Goal: Task Accomplishment & Management: Use online tool/utility

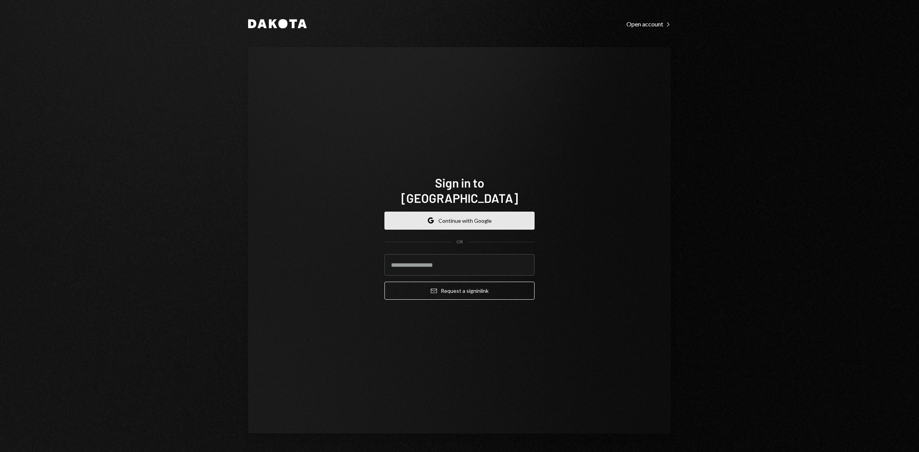
click at [485, 216] on button "Google Continue with Google" at bounding box center [460, 221] width 150 height 18
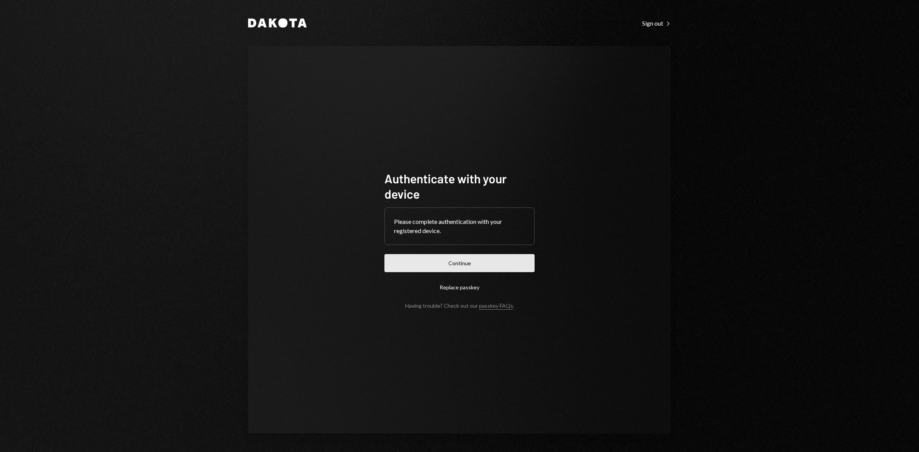
click at [485, 263] on button "Continue" at bounding box center [460, 263] width 150 height 18
click at [422, 265] on button "Continue" at bounding box center [460, 263] width 150 height 18
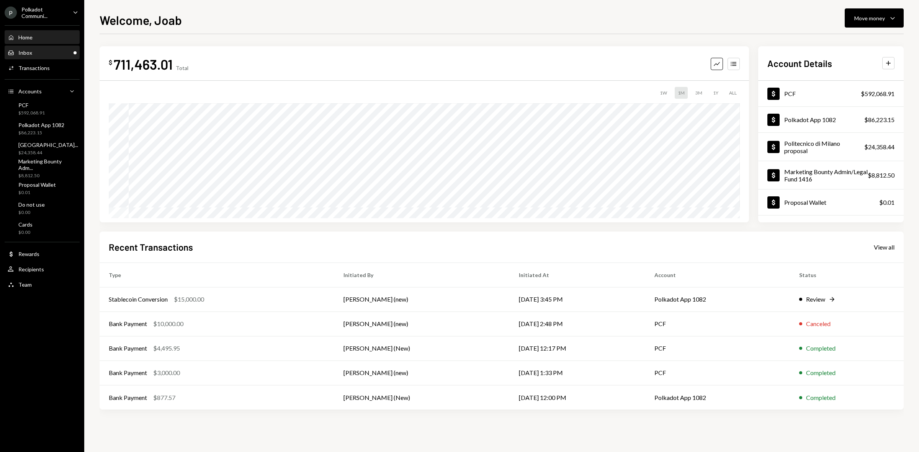
click at [64, 50] on div "Inbox Inbox" at bounding box center [42, 52] width 69 height 7
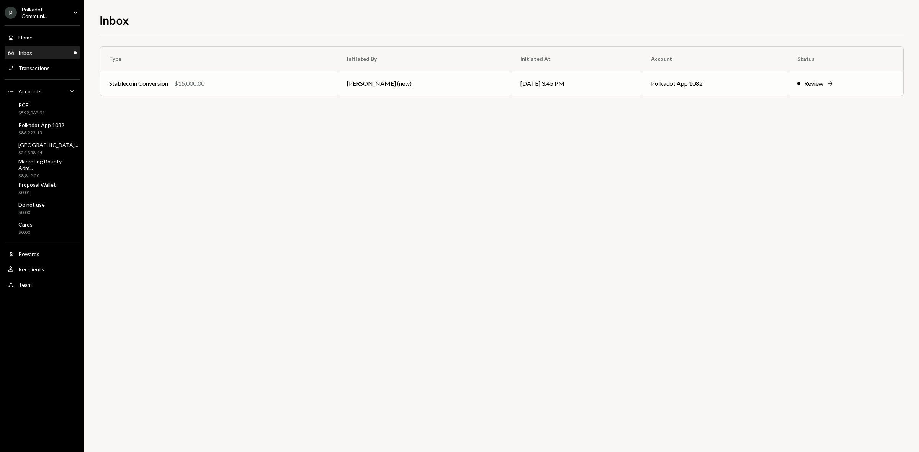
click at [804, 85] on div "Review" at bounding box center [813, 83] width 19 height 9
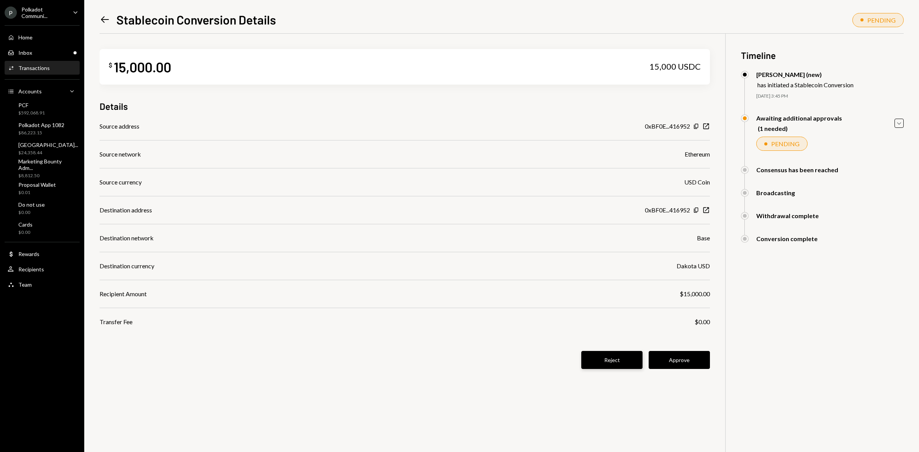
click at [606, 362] on button "Reject" at bounding box center [611, 360] width 61 height 18
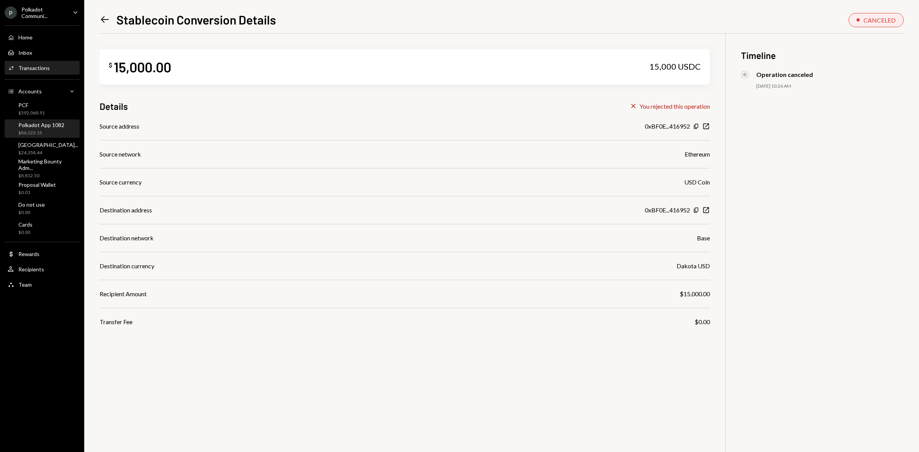
click at [53, 121] on div "Polkadot App 1082 $86,223.15" at bounding box center [42, 129] width 69 height 18
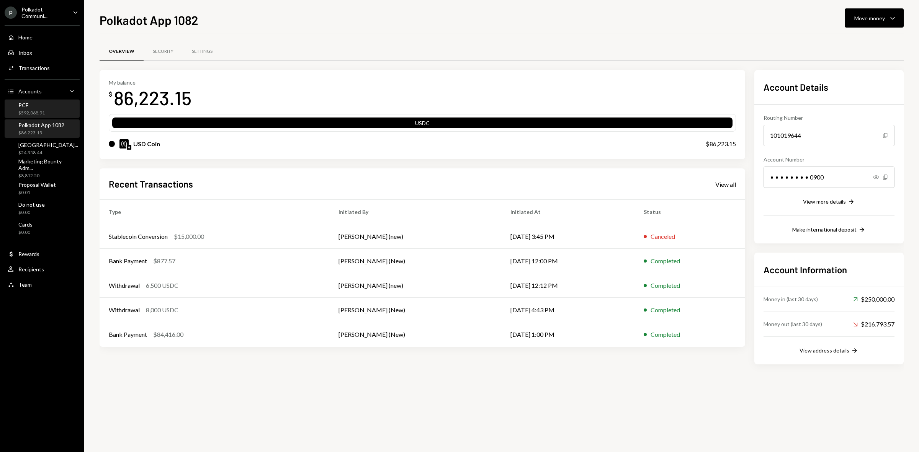
click at [30, 105] on div "PCF" at bounding box center [31, 105] width 26 height 7
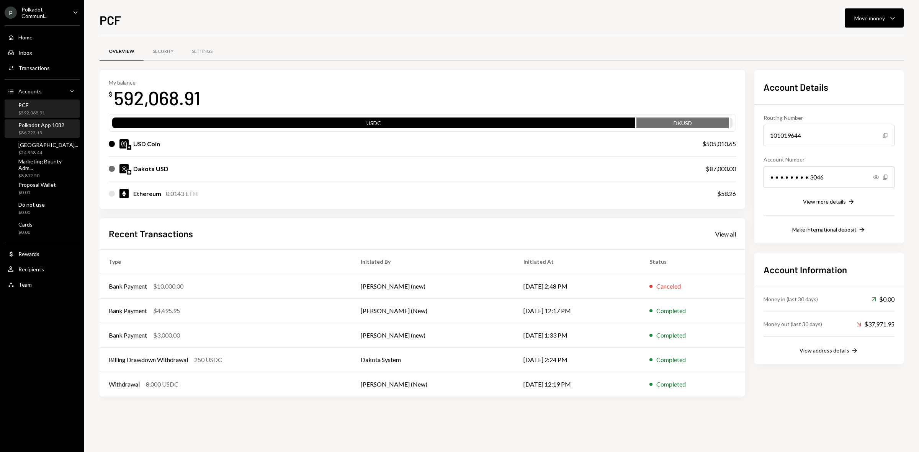
click at [29, 125] on div "Polkadot App 1082" at bounding box center [41, 125] width 46 height 7
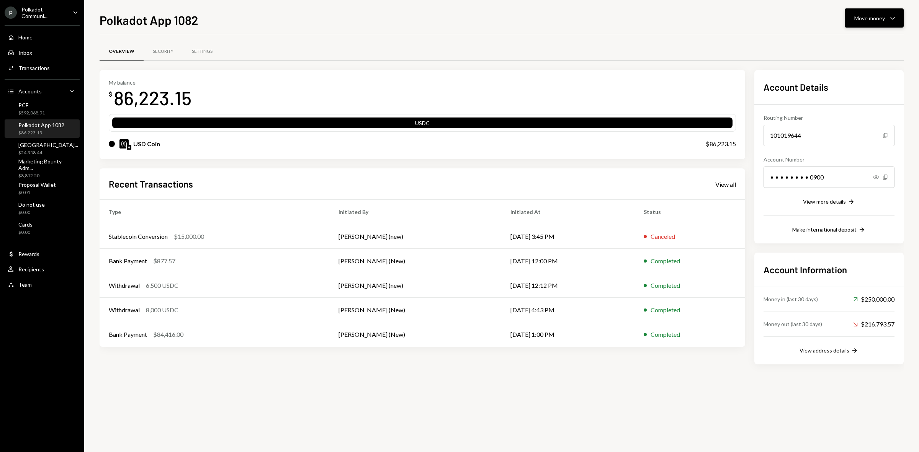
click at [875, 17] on div "Move money" at bounding box center [869, 18] width 31 height 8
click at [846, 44] on div "Send" at bounding box center [868, 42] width 56 height 8
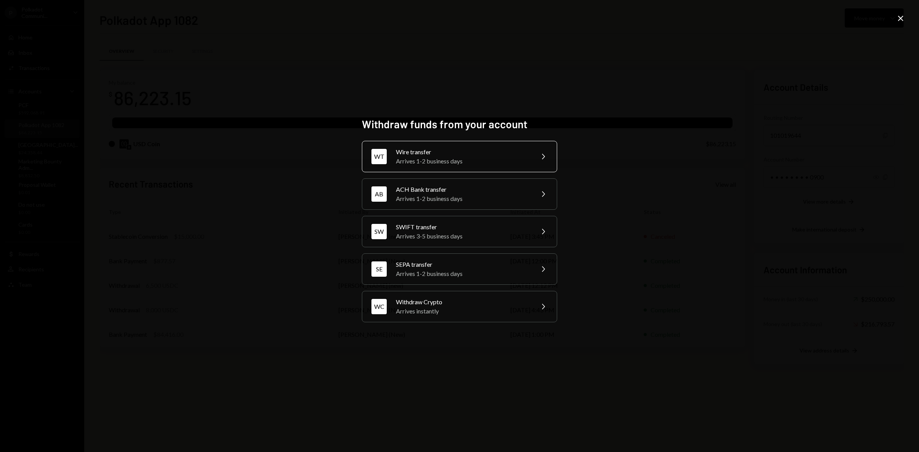
click at [441, 147] on div "Wire transfer" at bounding box center [462, 151] width 133 height 9
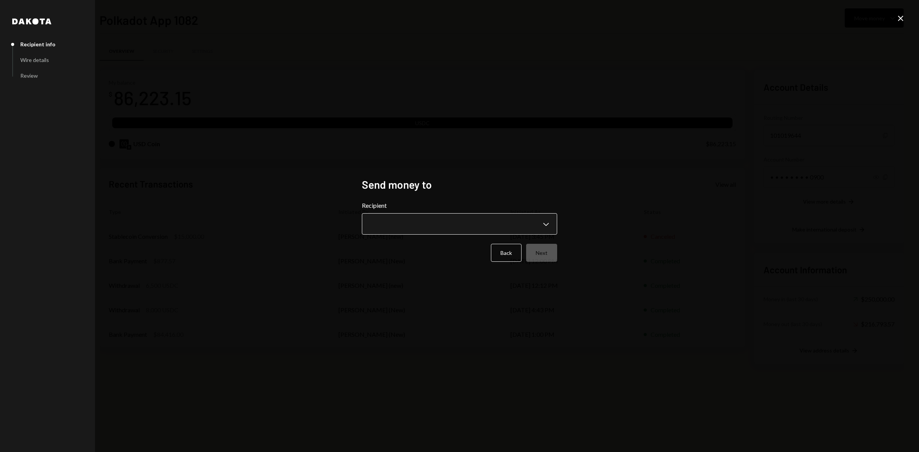
click at [440, 226] on body "P Polkadot Communi... Caret Down Home Home Inbox Inbox Activities Transactions …" at bounding box center [459, 226] width 919 height 452
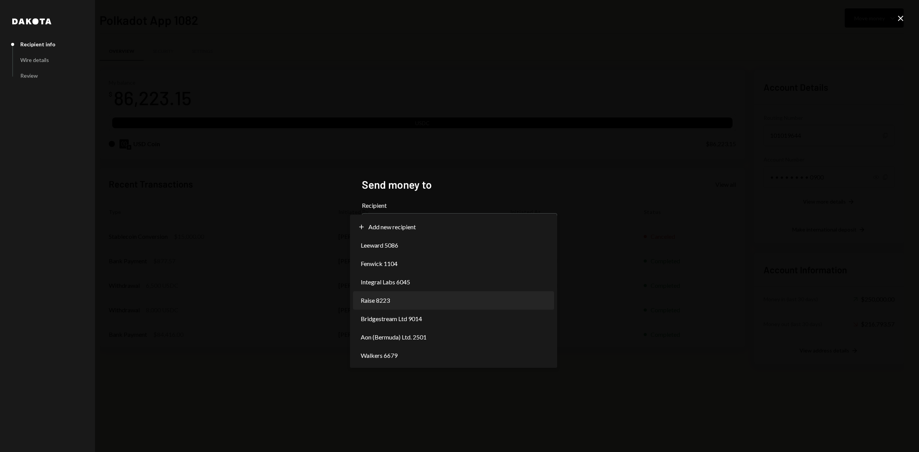
select select "**********"
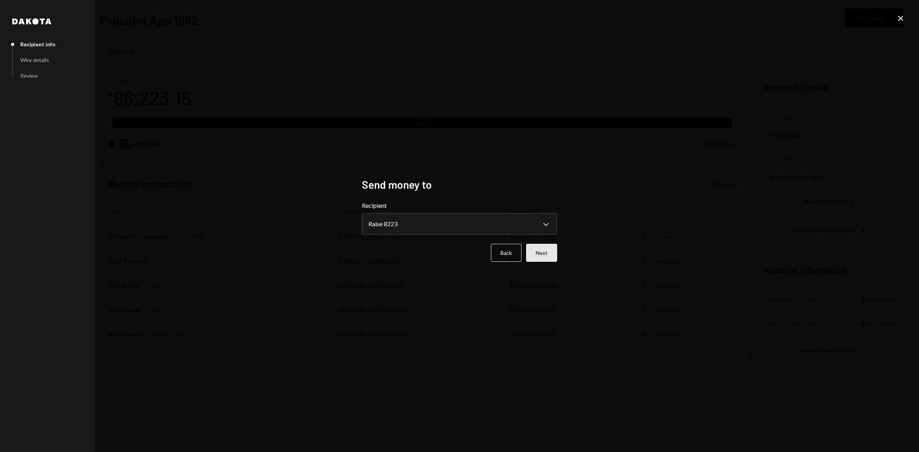
click at [544, 262] on button "Next" at bounding box center [541, 253] width 31 height 18
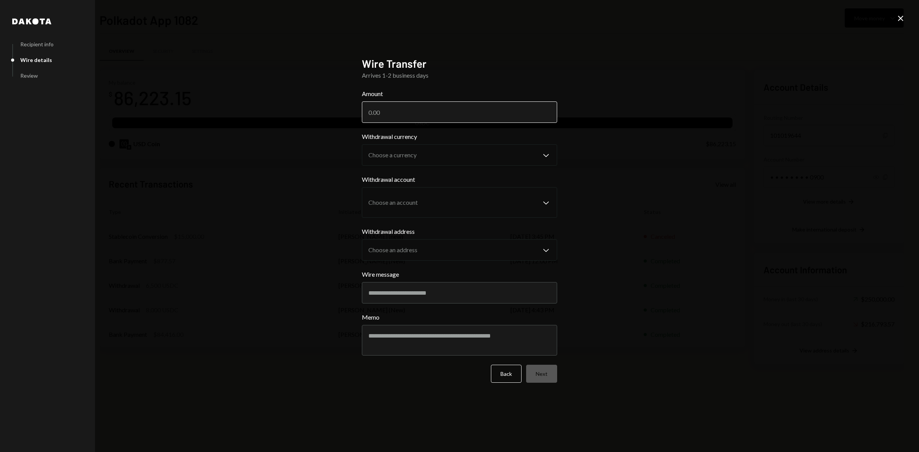
click at [434, 108] on input "Amount" at bounding box center [459, 111] width 195 height 21
type input "10000"
click at [595, 122] on div "**********" at bounding box center [459, 226] width 919 height 452
click at [481, 159] on body "P Polkadot Communi... Caret Down Home Home Inbox Inbox Activities Transactions …" at bounding box center [459, 226] width 919 height 452
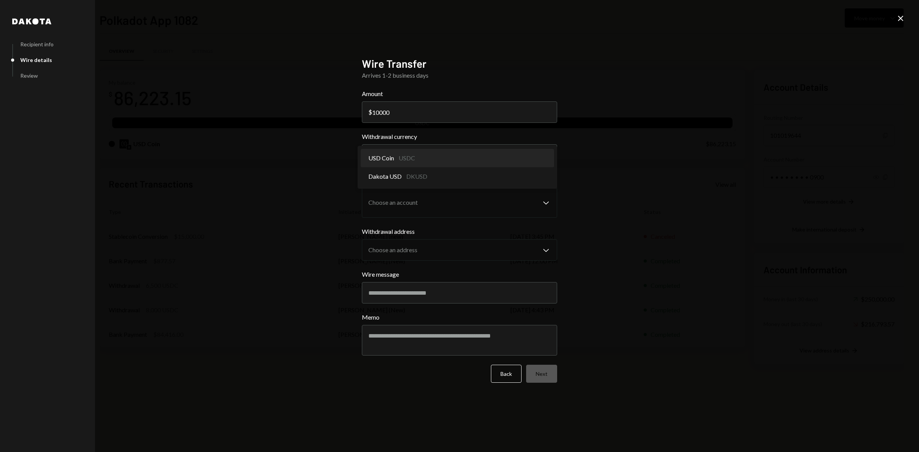
select select "****"
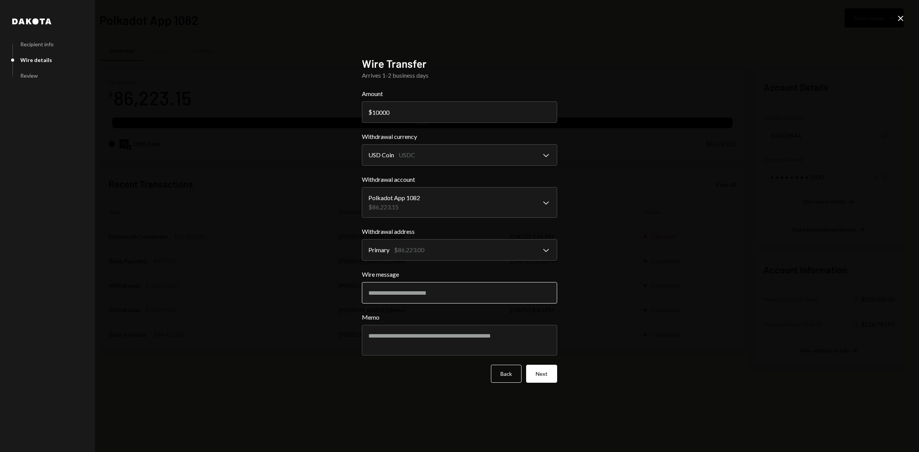
click at [424, 292] on input "Wire message" at bounding box center [459, 292] width 195 height 21
paste input "********"
click at [412, 297] on input "**********" at bounding box center [459, 292] width 195 height 21
paste input "**********"
type input "**********"
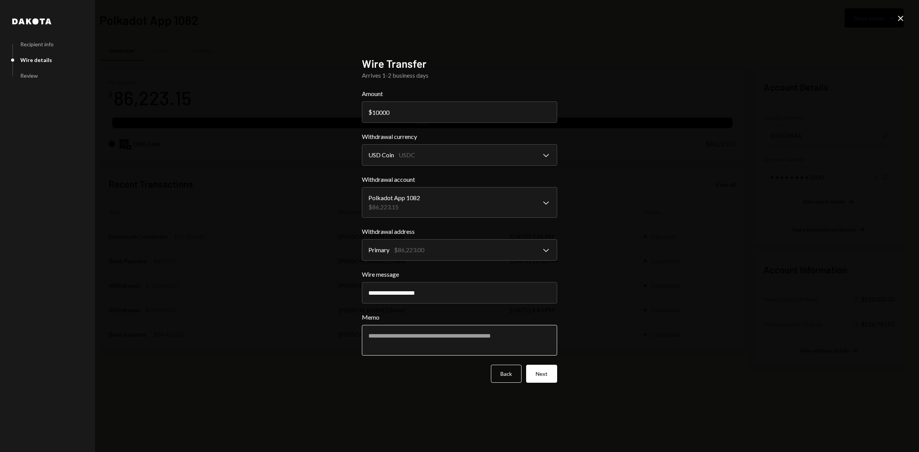
click at [409, 336] on textarea "Memo" at bounding box center [459, 340] width 195 height 31
type textarea "**********"
click at [531, 376] on button "Next" at bounding box center [541, 374] width 31 height 18
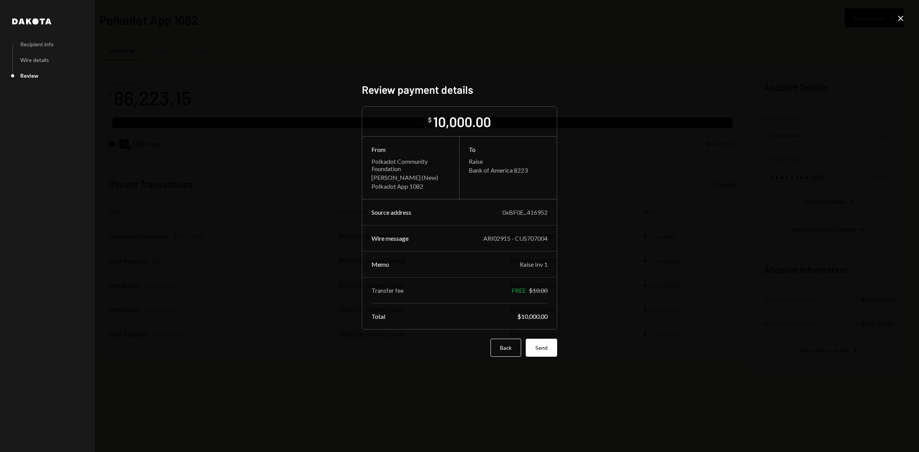
click at [543, 339] on form "$ 10,000.00 From Polkadot Community Foundation Joab Matthews (New) Polkadot App…" at bounding box center [459, 231] width 195 height 250
click at [547, 347] on button "Send" at bounding box center [541, 348] width 31 height 18
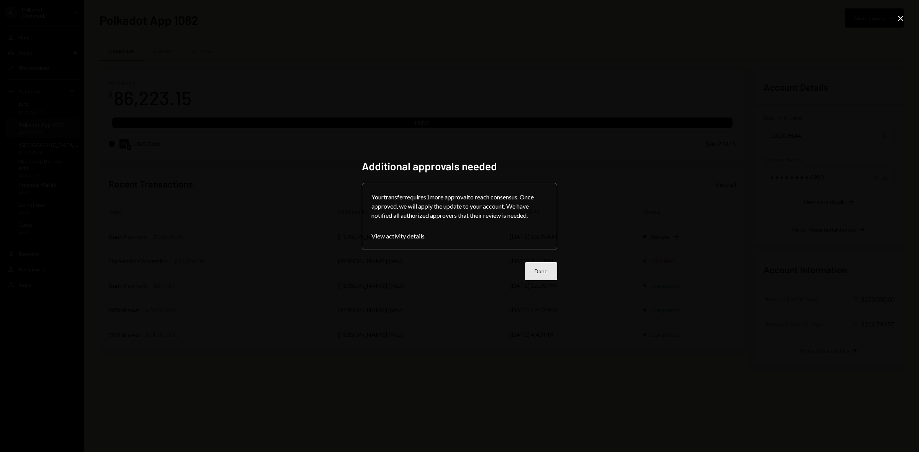
click at [546, 272] on button "Done" at bounding box center [541, 271] width 32 height 18
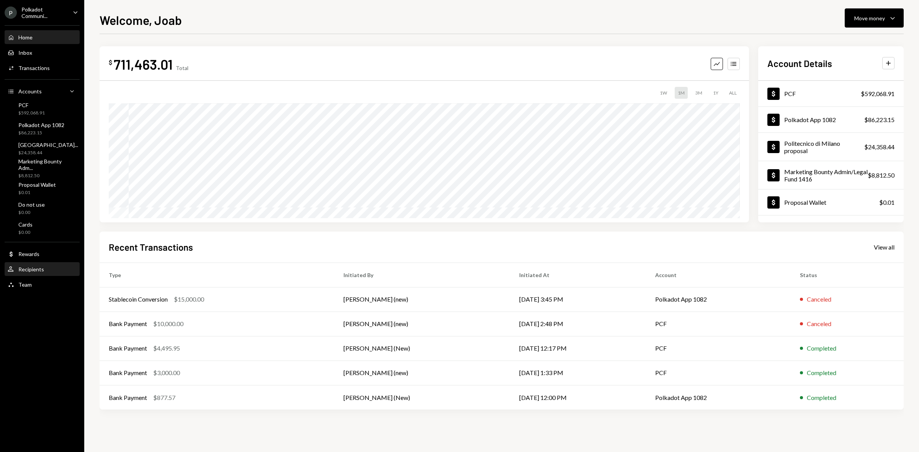
click at [29, 267] on div "Recipients" at bounding box center [31, 269] width 26 height 7
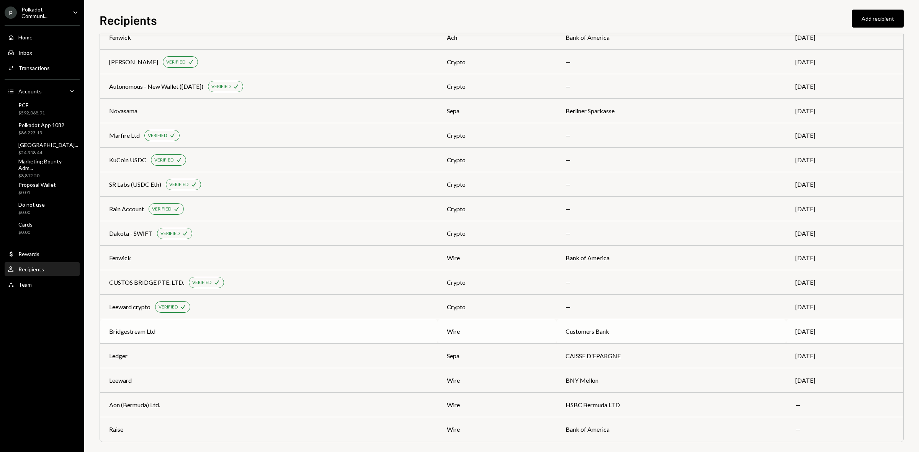
scroll to position [96, 0]
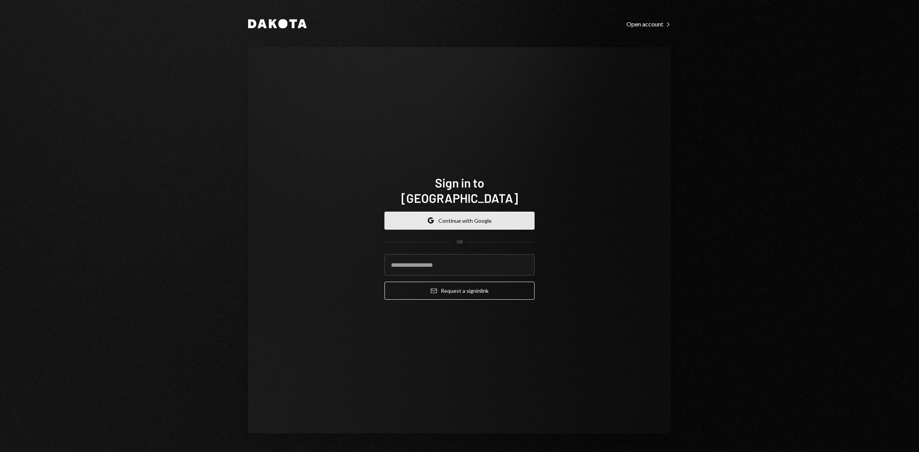
click at [466, 213] on button "Google Continue with Google" at bounding box center [460, 221] width 150 height 18
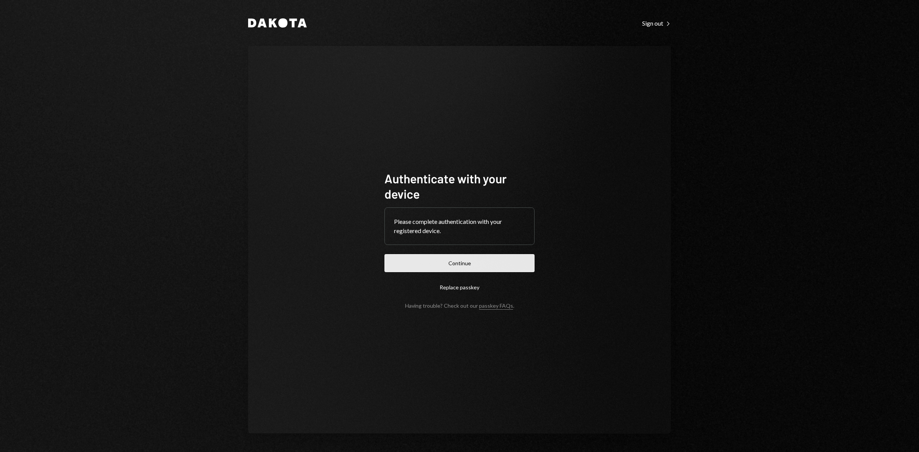
click at [500, 257] on button "Continue" at bounding box center [460, 263] width 150 height 18
click at [520, 269] on button "Continue" at bounding box center [460, 263] width 150 height 18
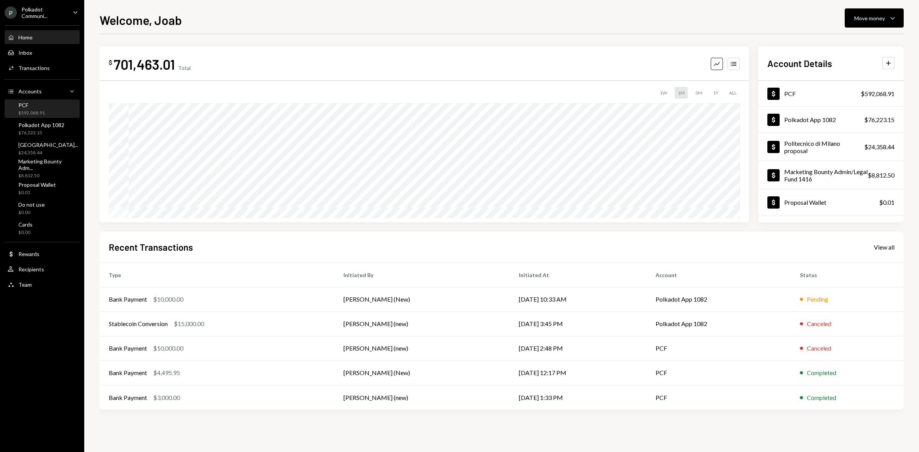
click at [41, 104] on div "PCF" at bounding box center [31, 105] width 26 height 7
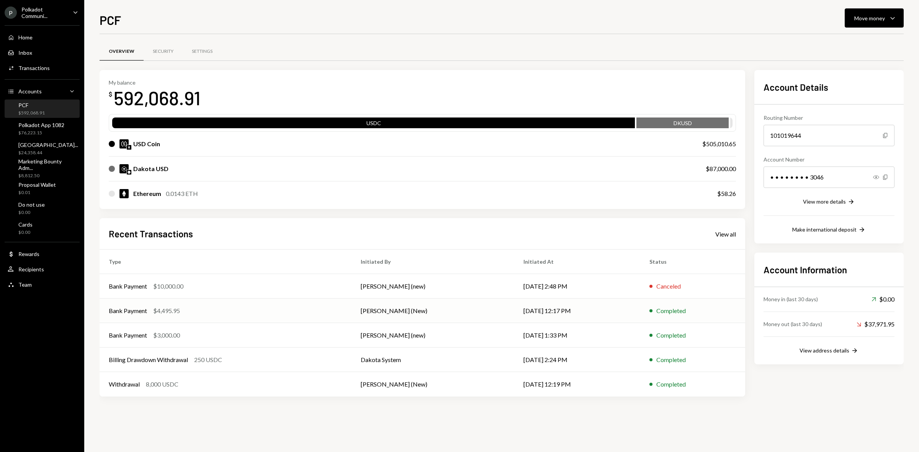
click at [296, 309] on div "Bank Payment $4,495.95" at bounding box center [226, 310] width 234 height 9
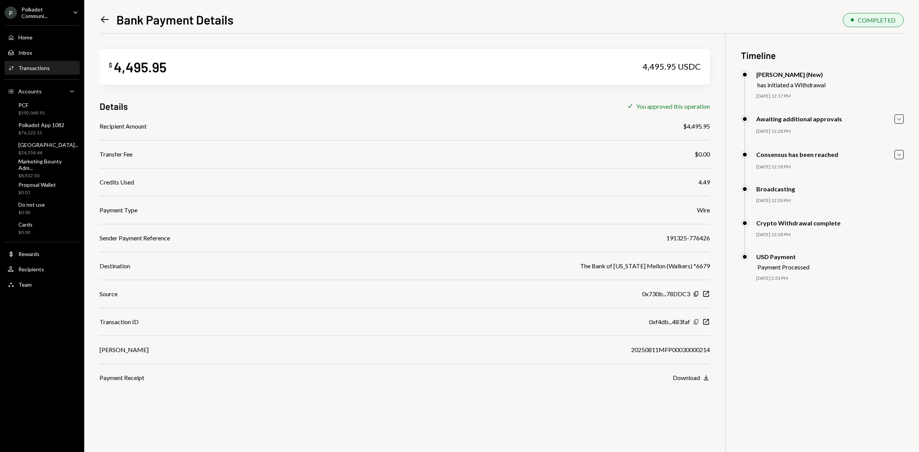
click at [699, 319] on icon "Copy" at bounding box center [696, 322] width 6 height 6
click at [43, 126] on div "Polkadot App 1082" at bounding box center [41, 125] width 46 height 7
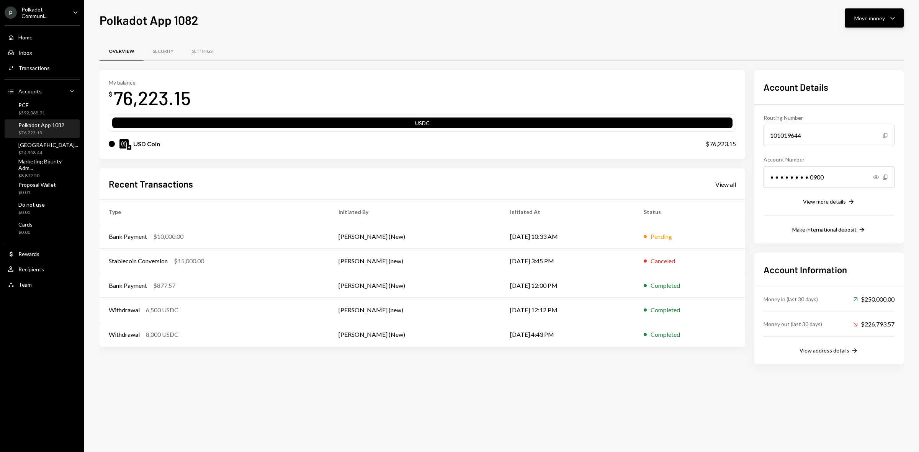
click at [871, 20] on div "Move money" at bounding box center [869, 18] width 31 height 8
click at [855, 73] on div "Deposit" at bounding box center [868, 76] width 56 height 8
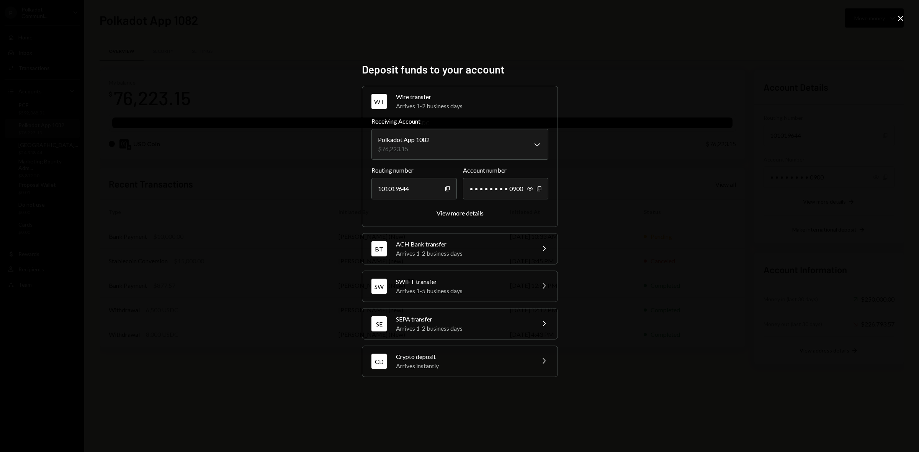
click at [452, 287] on div "Arrives 1-5 business days" at bounding box center [463, 290] width 134 height 9
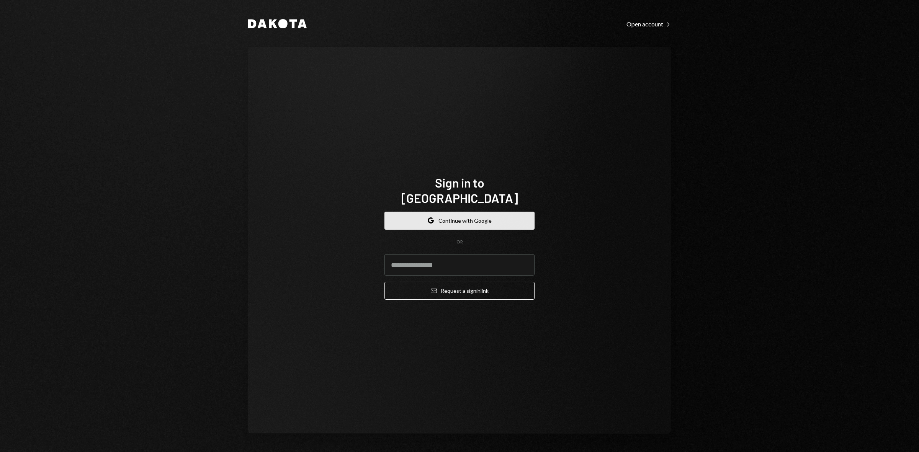
click at [485, 213] on button "Google Continue with Google" at bounding box center [460, 221] width 150 height 18
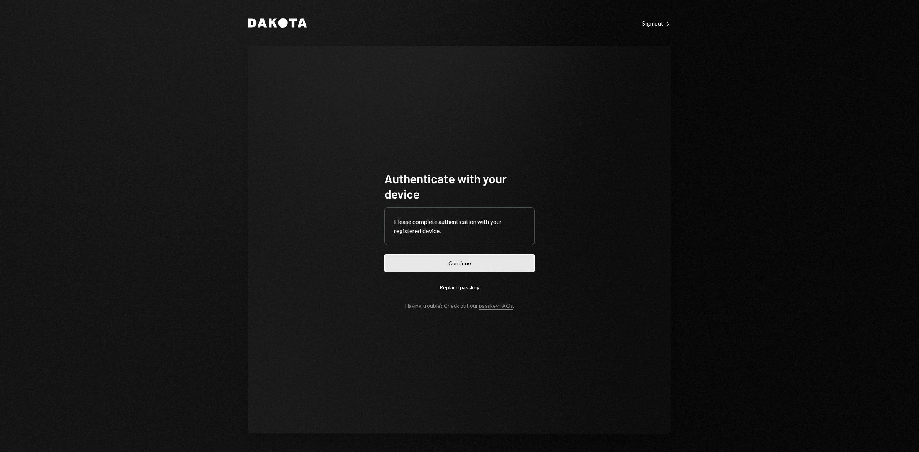
click at [502, 263] on button "Continue" at bounding box center [460, 263] width 150 height 18
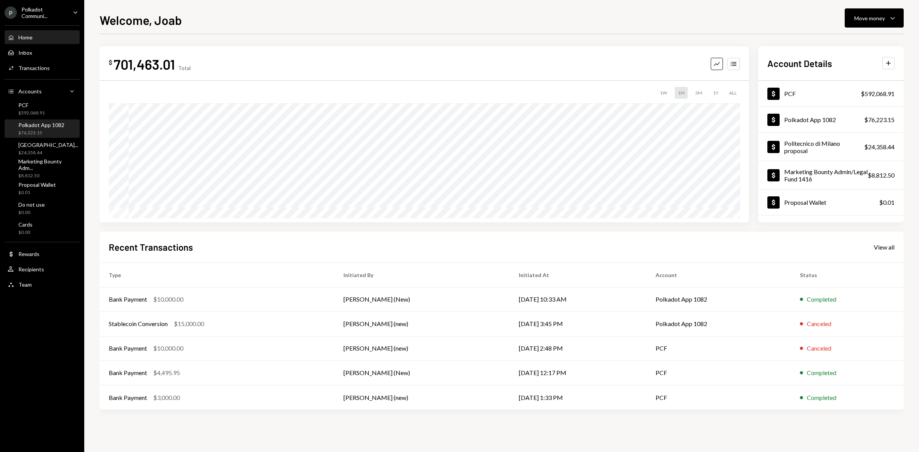
click at [37, 127] on div "Polkadot App 1082" at bounding box center [41, 125] width 46 height 7
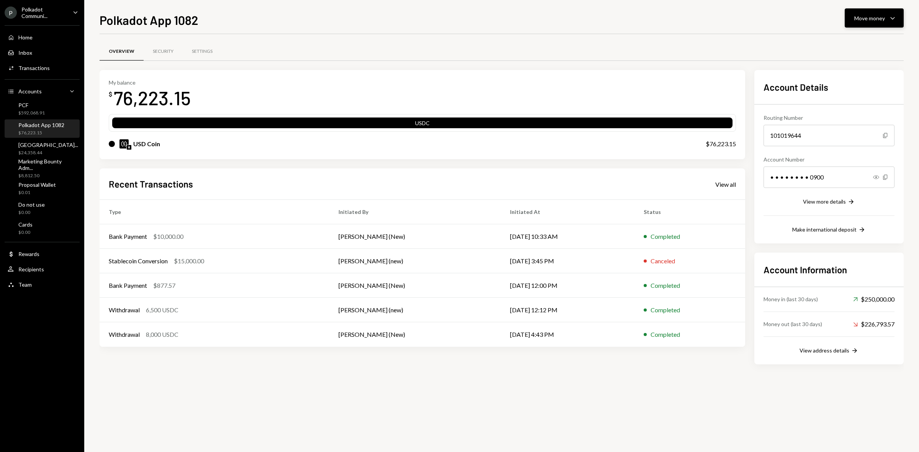
click at [872, 15] on div "Move money" at bounding box center [869, 18] width 31 height 8
click at [859, 73] on div "Deposit" at bounding box center [868, 76] width 56 height 8
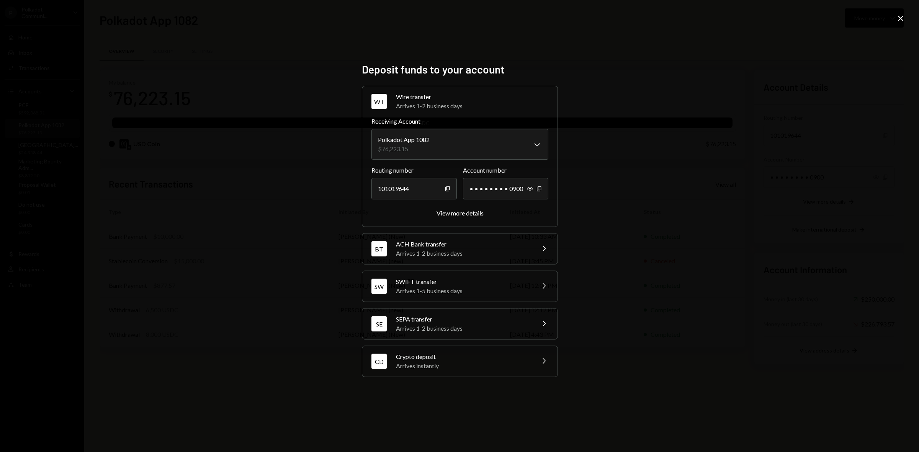
click at [428, 290] on div "Arrives 1-5 business days" at bounding box center [463, 290] width 134 height 9
